Goal: Task Accomplishment & Management: Manage account settings

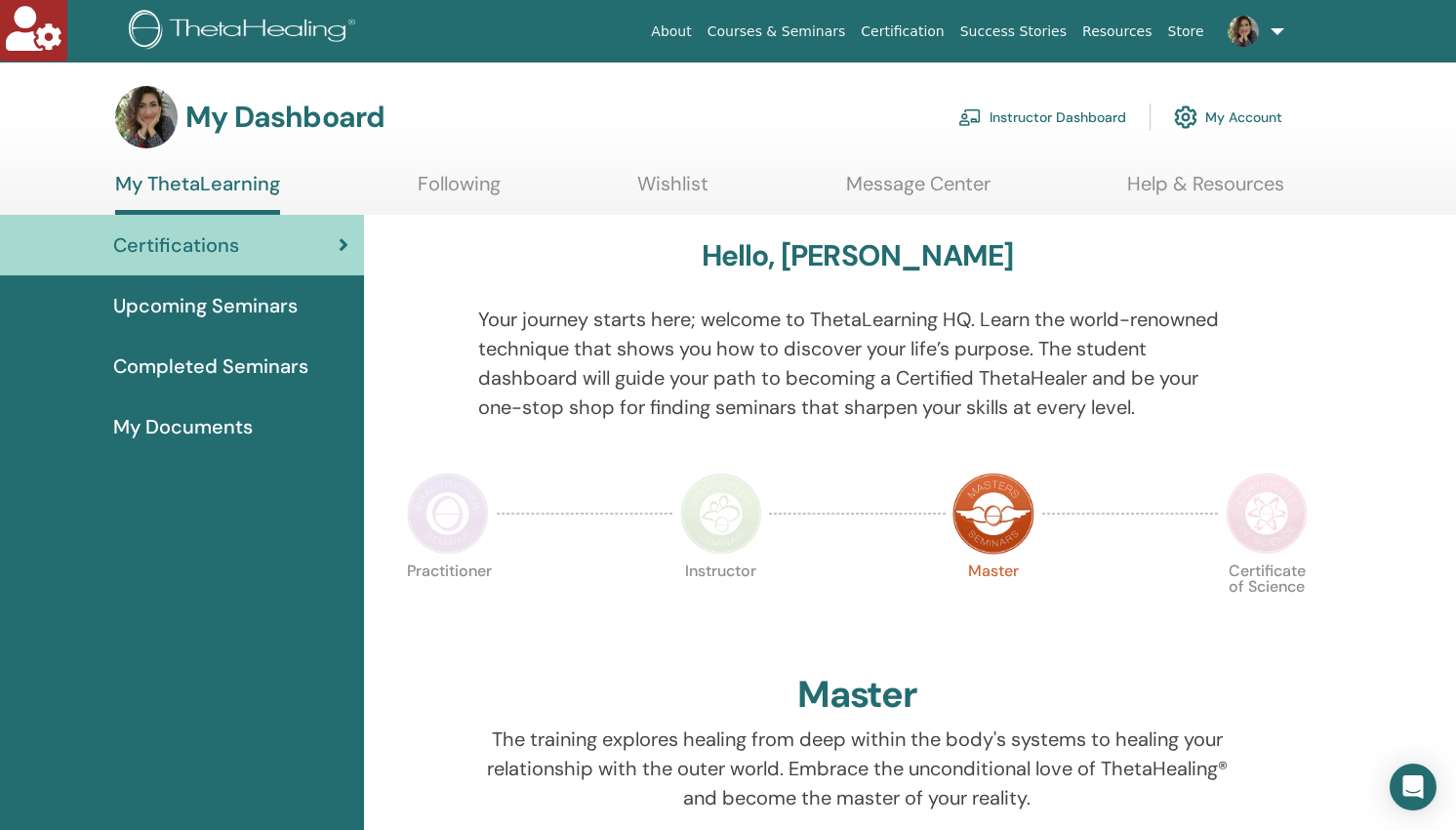
click at [1031, 115] on link "Instructor Dashboard" at bounding box center [1042, 117] width 168 height 43
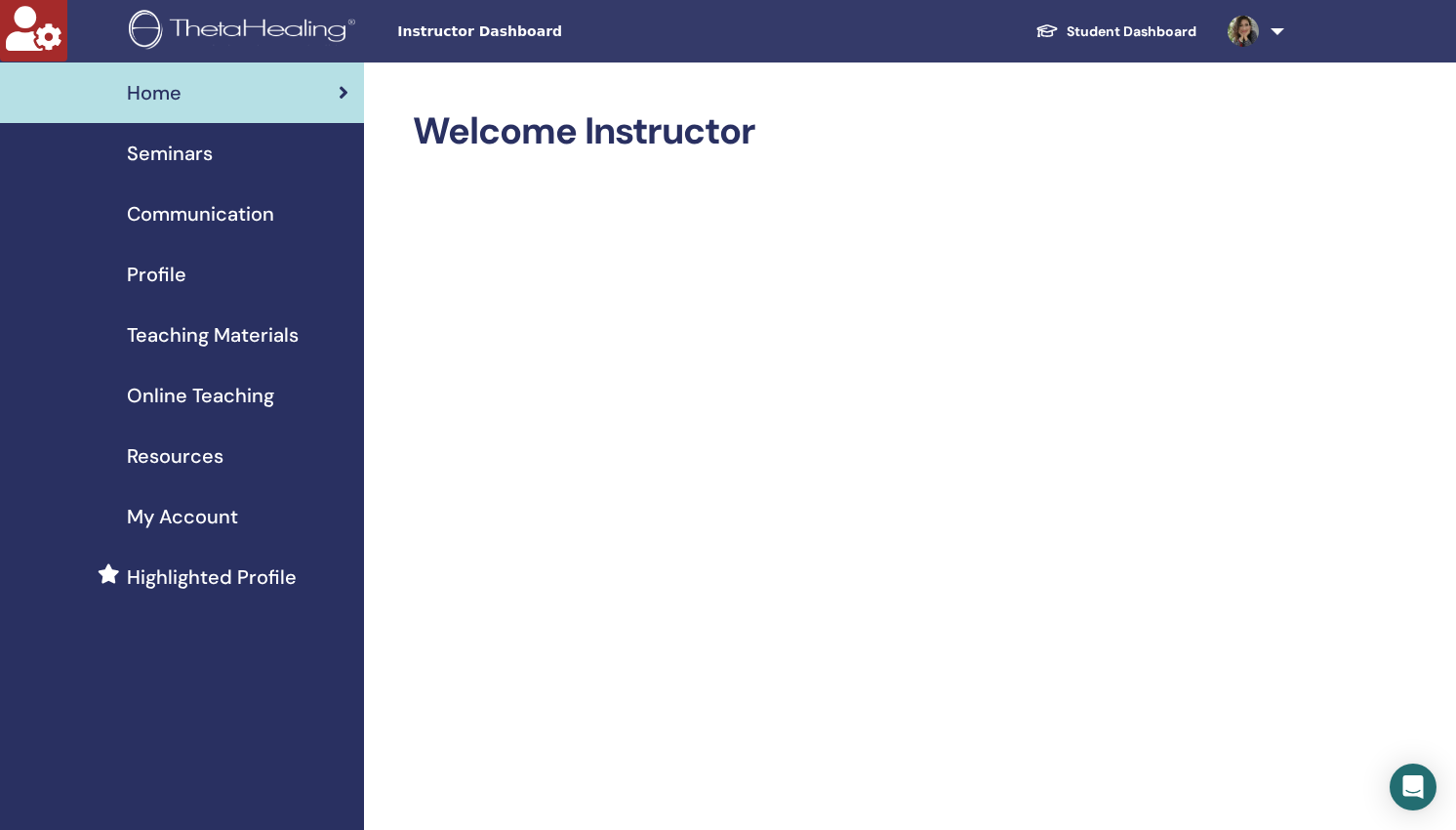
click at [162, 156] on span "Seminars" at bounding box center [170, 154] width 86 height 29
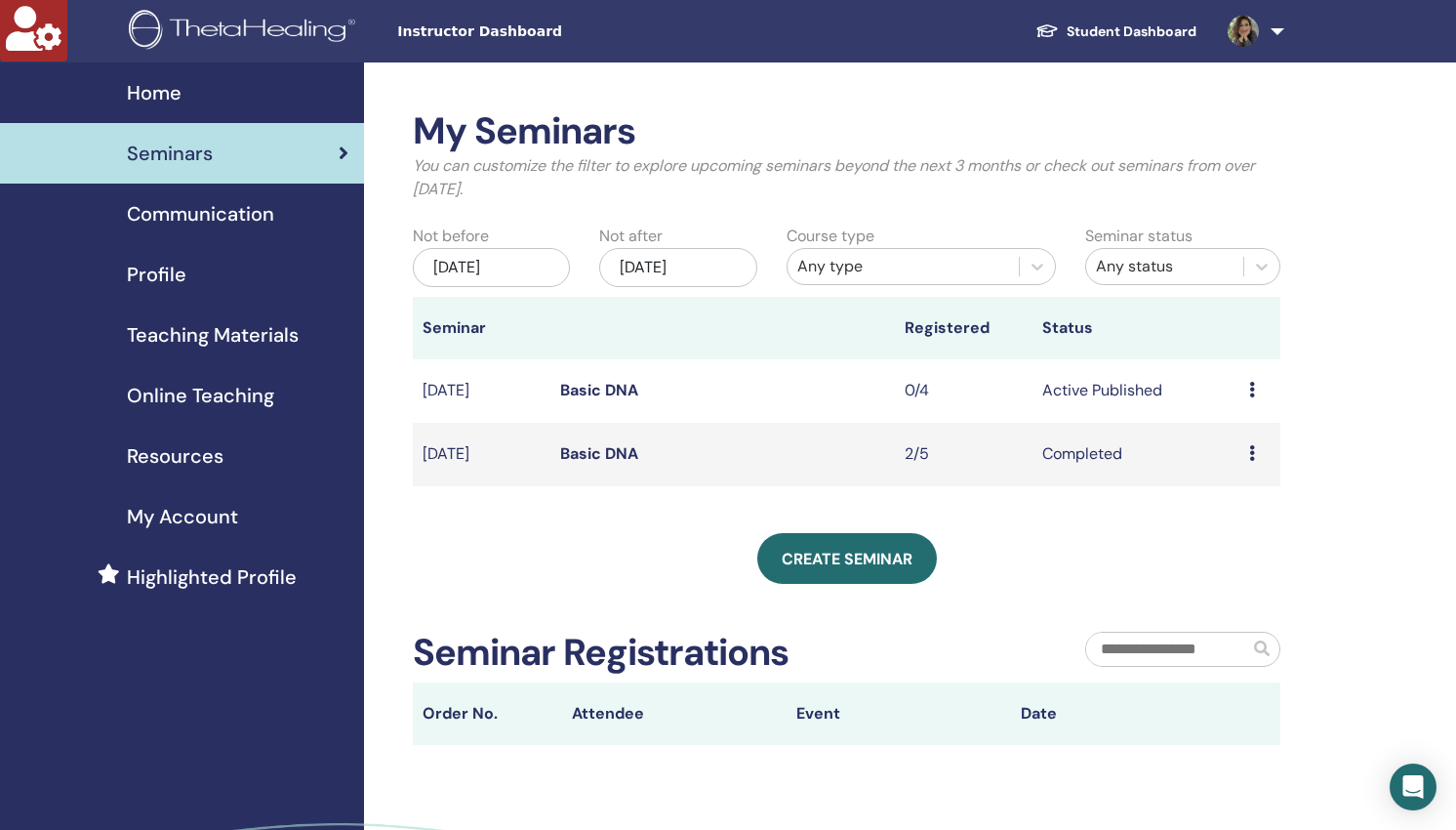
click at [574, 393] on link "Basic DNA" at bounding box center [599, 390] width 78 height 21
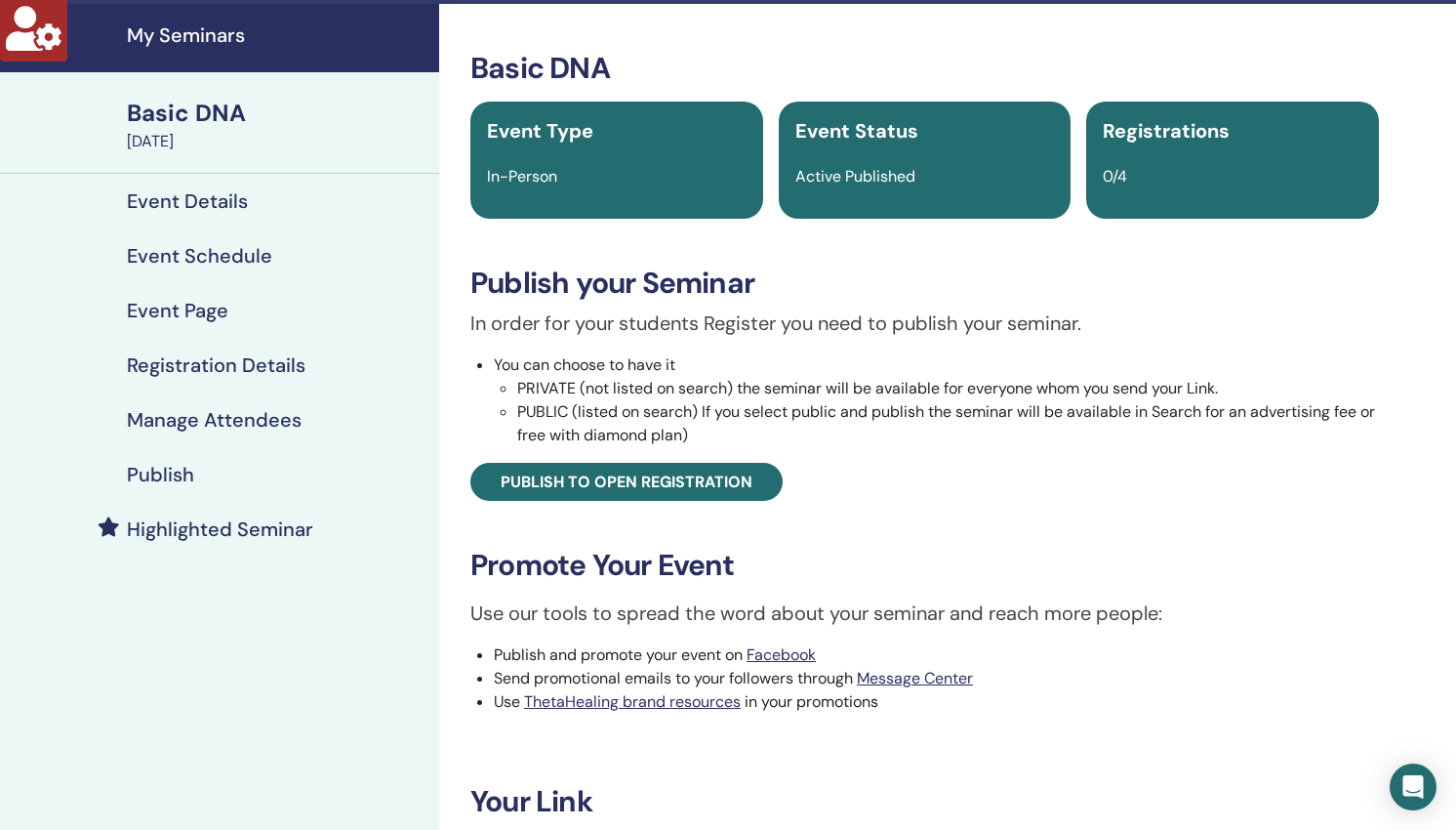
scroll to position [317, 0]
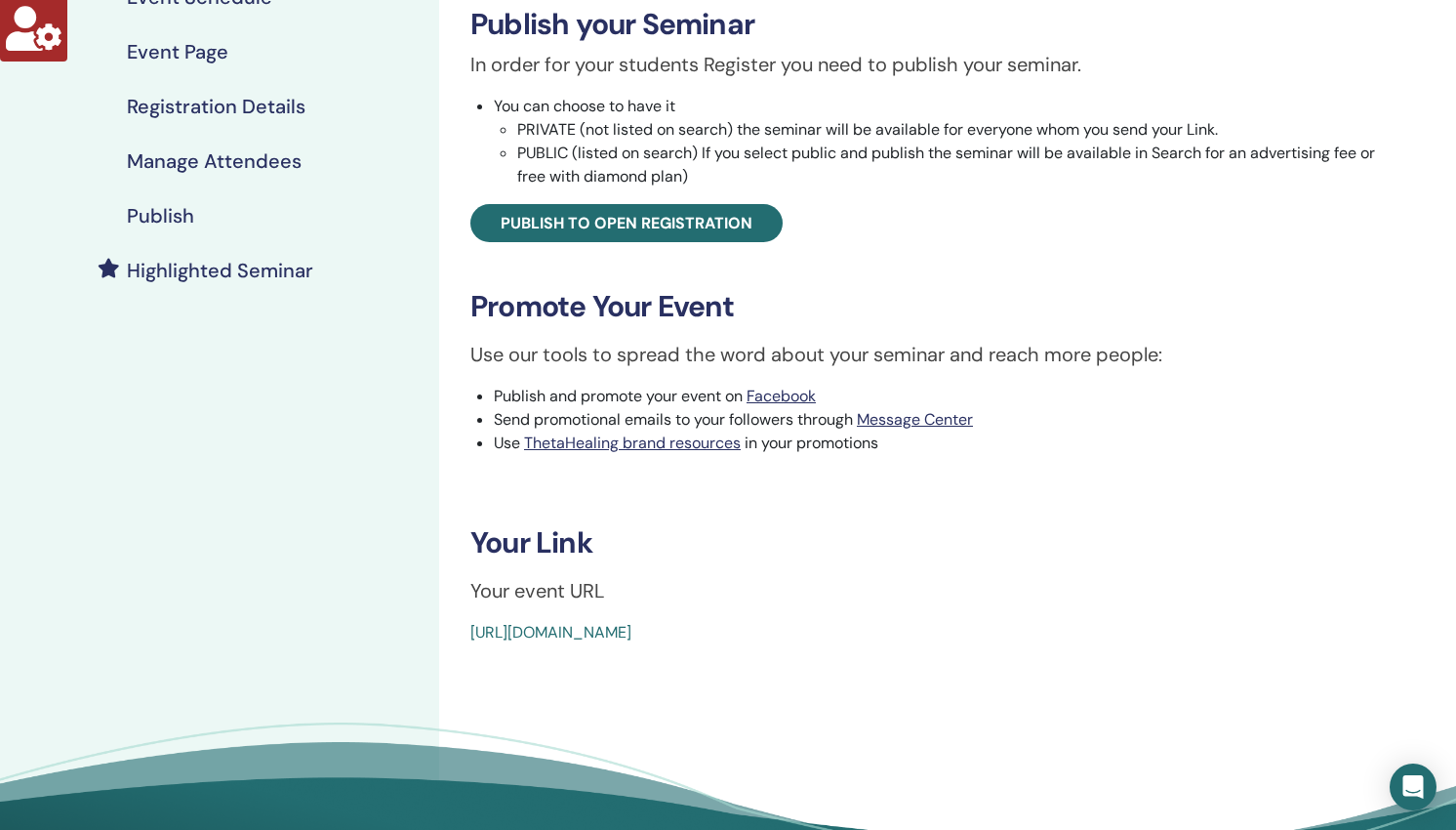
drag, startPoint x: 921, startPoint y: 627, endPoint x: 569, endPoint y: 617, distance: 352.1
click at [569, 617] on div "Basic DNA Event Type In-Person Event Status Active Published Registrations 0/4 …" at bounding box center [925, 218] width 947 height 852
copy link "[URL][DOMAIN_NAME]"
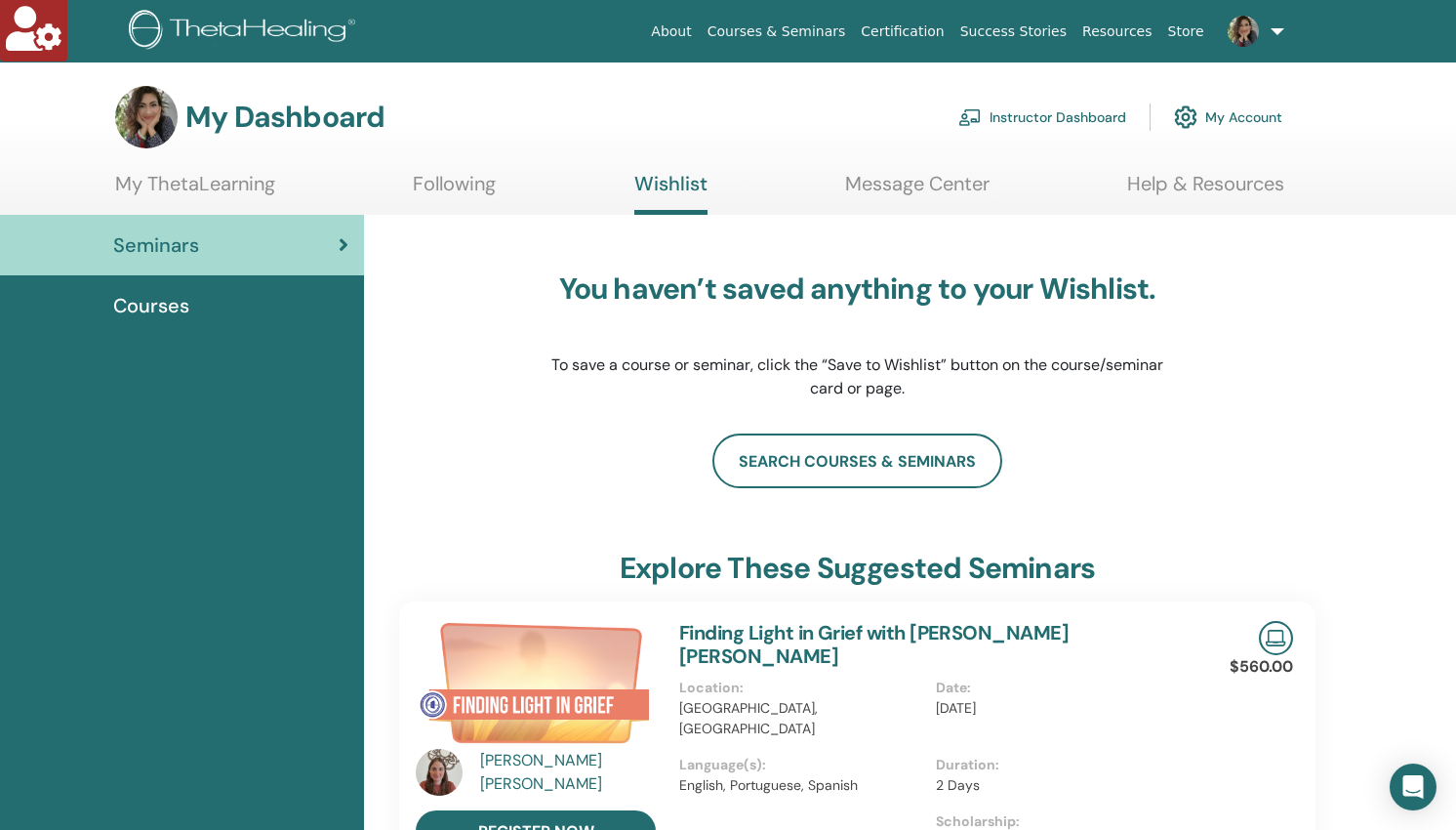
click at [1035, 120] on link "Instructor Dashboard" at bounding box center [1042, 117] width 168 height 43
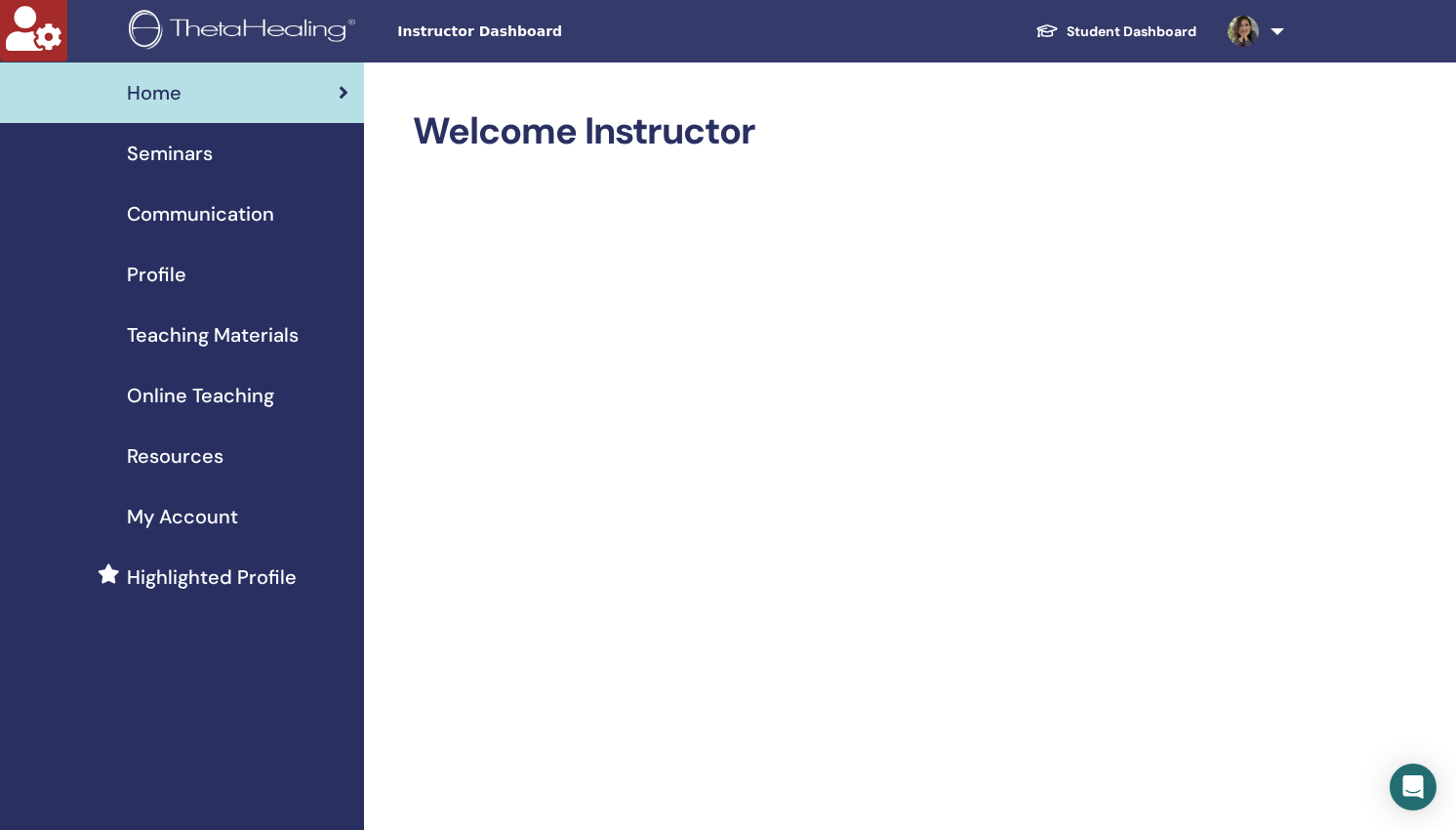
click at [166, 157] on span "Seminars" at bounding box center [170, 154] width 86 height 29
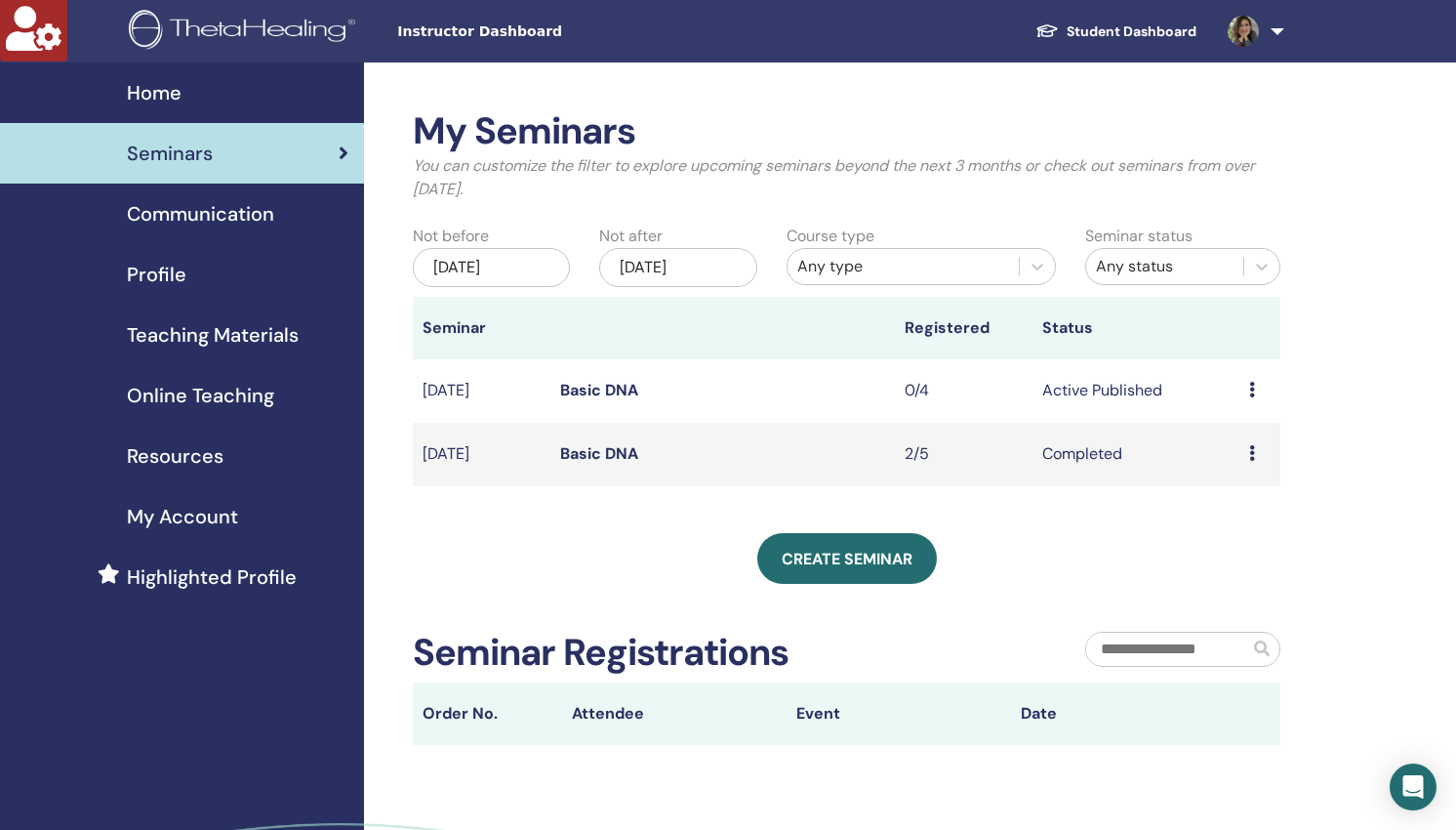
click at [611, 394] on link "Basic DNA" at bounding box center [599, 390] width 78 height 21
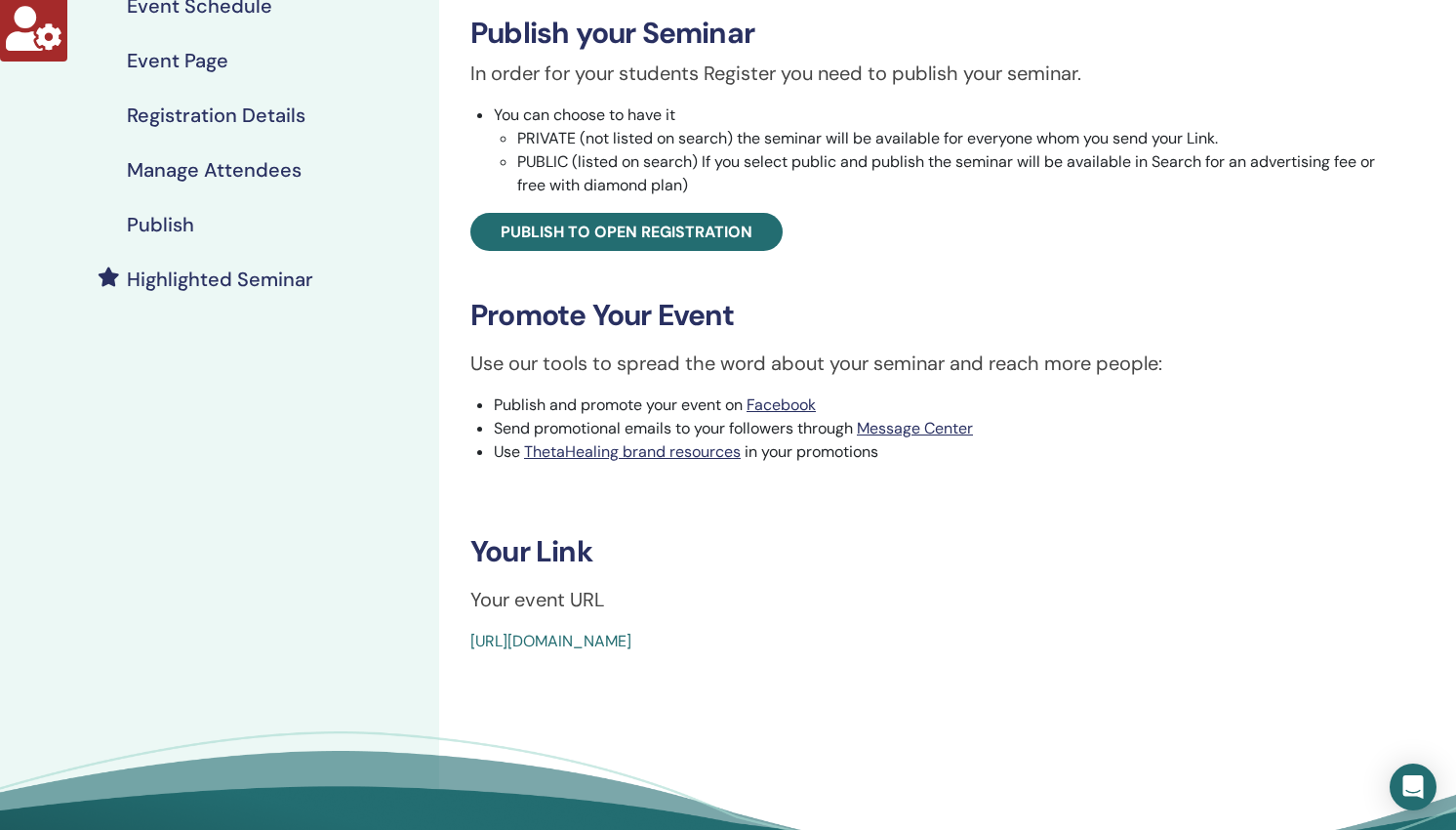
scroll to position [314, 0]
